Goal: Information Seeking & Learning: Learn about a topic

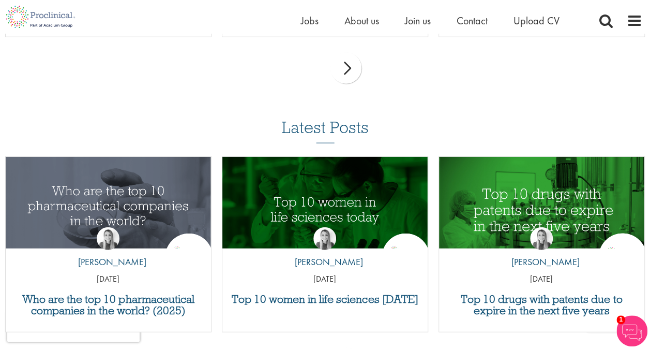
scroll to position [1097, 0]
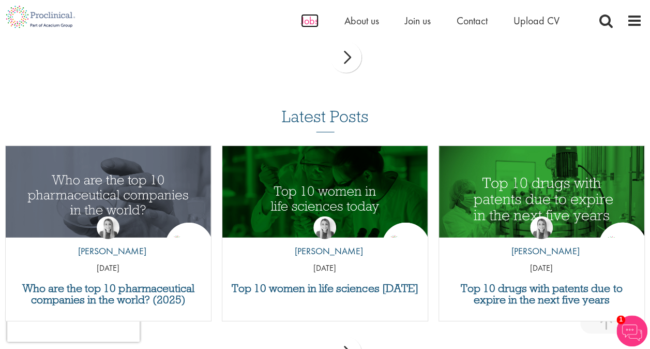
click at [307, 20] on span "Jobs" at bounding box center [310, 20] width 18 height 13
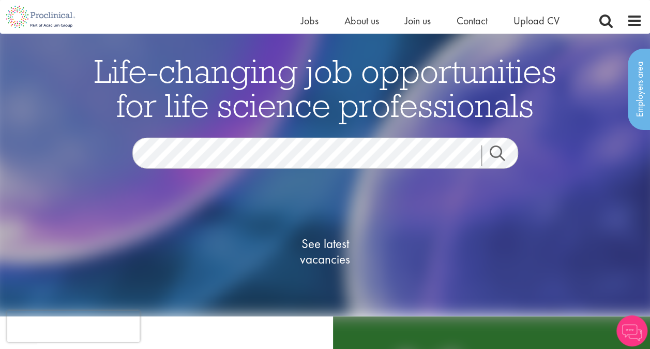
scroll to position [167, 0]
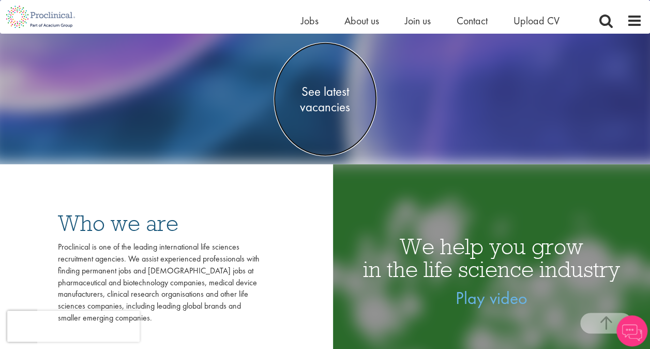
click at [318, 106] on span "See latest vacancies" at bounding box center [325, 98] width 103 height 31
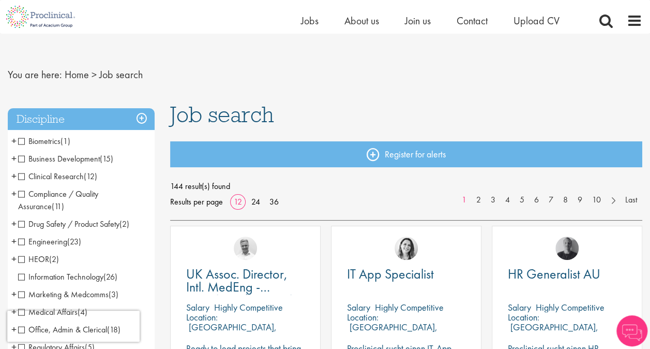
scroll to position [8, 0]
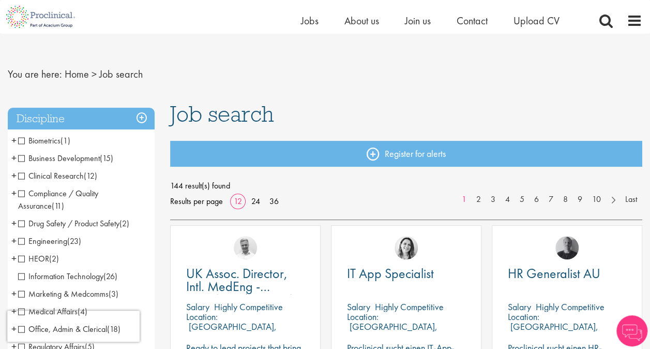
click at [88, 160] on span "Business Development" at bounding box center [59, 158] width 82 height 11
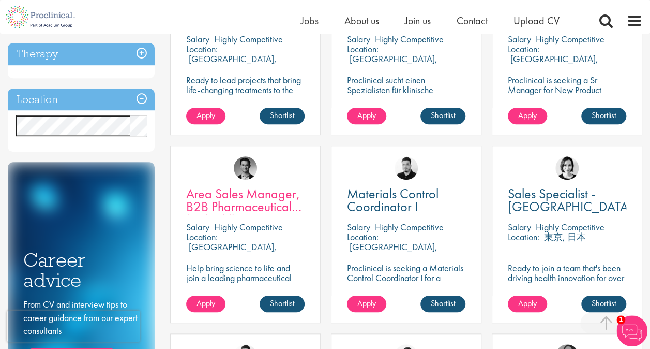
scroll to position [276, 0]
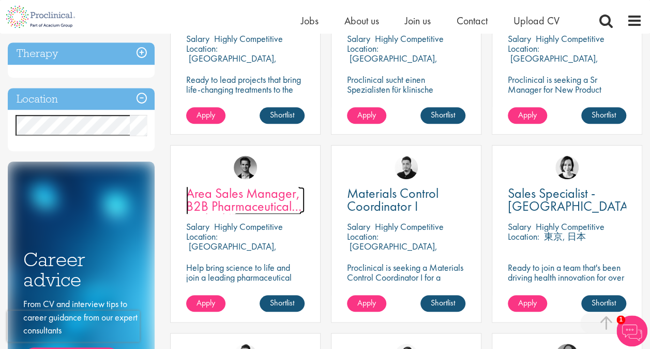
click at [237, 204] on span "Area Sales Manager, B2B Pharmaceuticals (m/w/d)" at bounding box center [243, 205] width 115 height 43
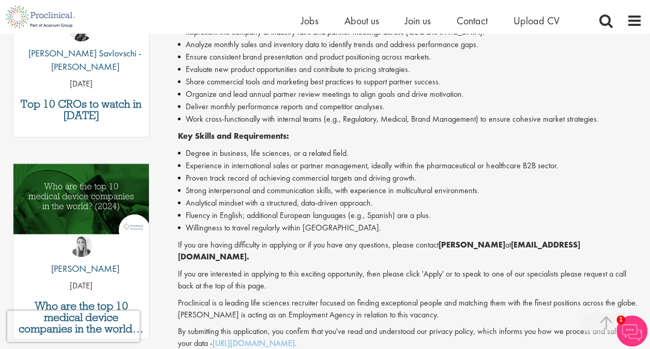
scroll to position [400, 0]
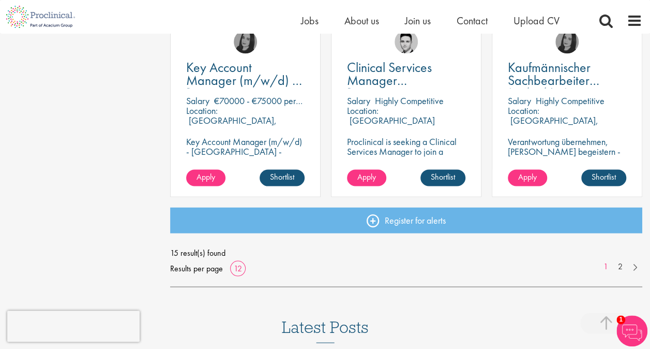
scroll to position [777, 0]
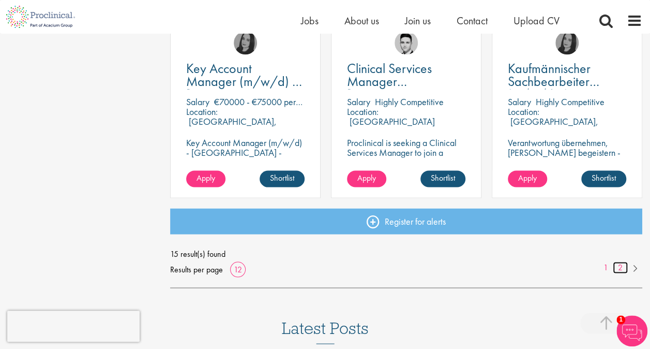
click at [622, 265] on link "2" at bounding box center [620, 267] width 15 height 12
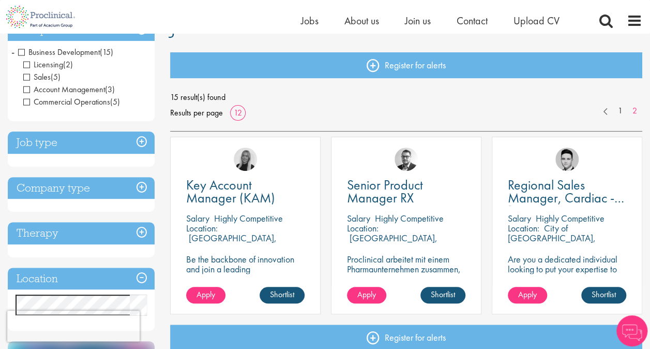
scroll to position [99, 0]
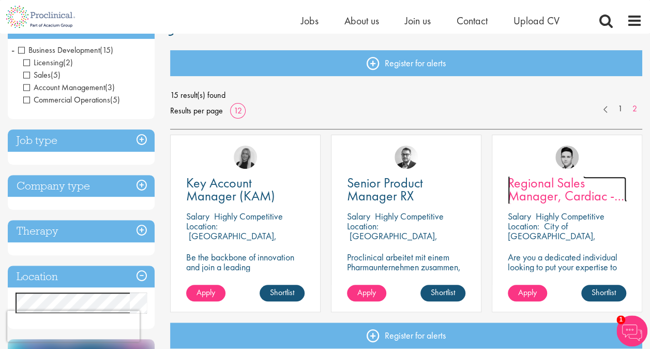
click at [540, 195] on span "Regional Sales Manager, Cardiac - [GEOGRAPHIC_DATA]" at bounding box center [570, 195] width 125 height 43
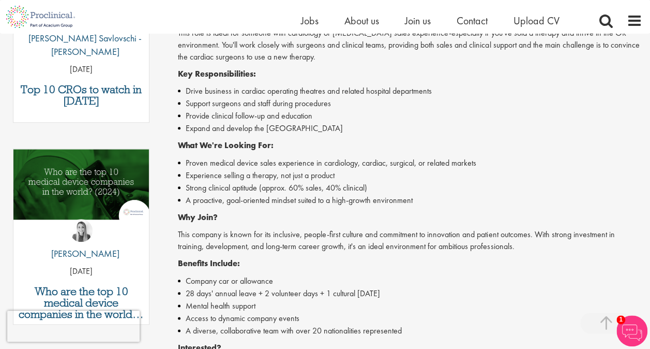
scroll to position [428, 0]
click at [267, 204] on div "Regional Sales Manager - London Territory (Remote/Flexible Location) Are you a …" at bounding box center [410, 182] width 465 height 574
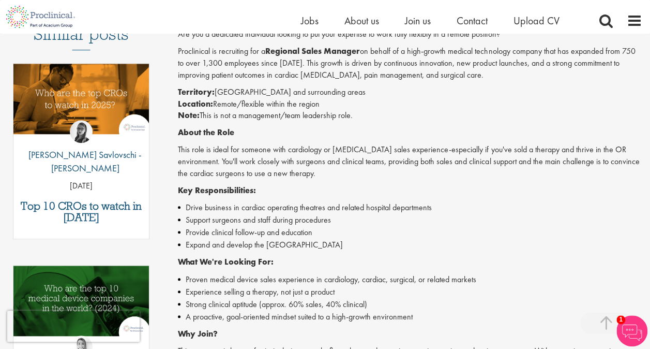
scroll to position [307, 0]
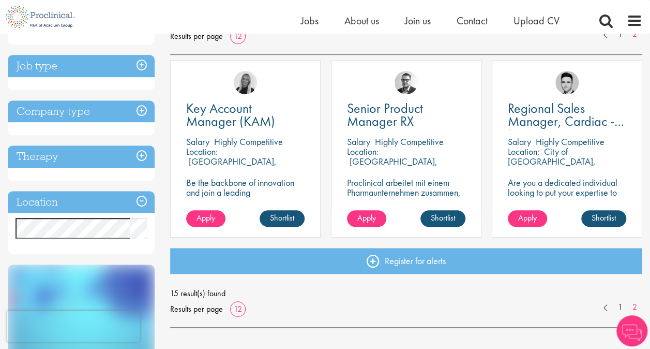
scroll to position [175, 0]
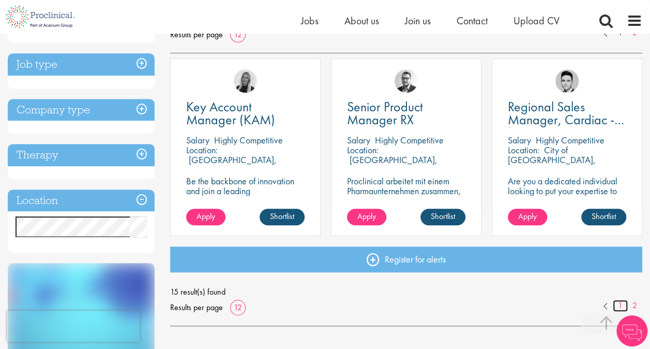
click at [618, 309] on link "1" at bounding box center [620, 306] width 15 height 12
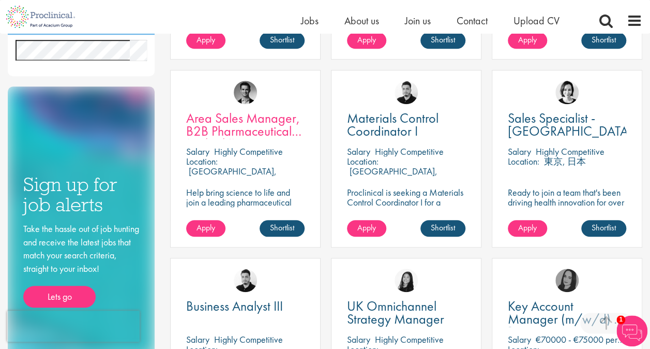
scroll to position [352, 0]
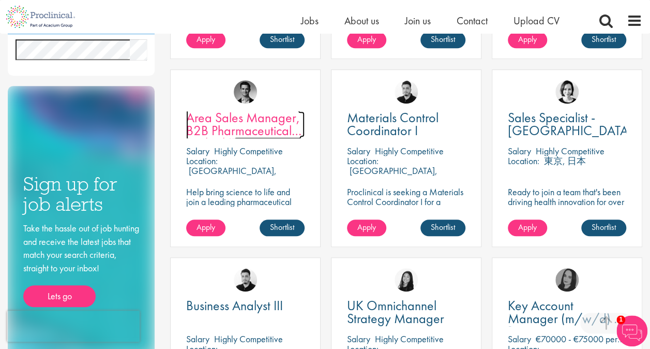
click at [247, 127] on span "Area Sales Manager, B2B Pharmaceuticals (m/w/d)" at bounding box center [243, 130] width 115 height 43
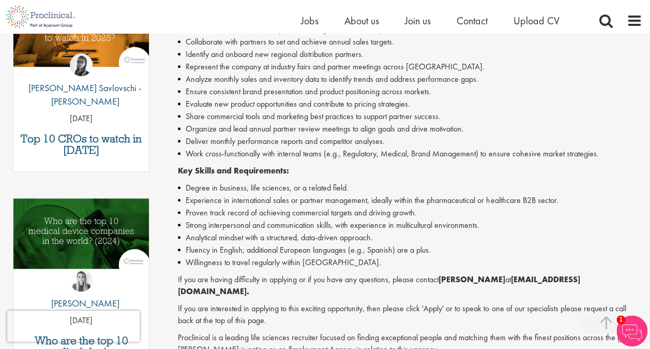
scroll to position [365, 0]
